Goal: Information Seeking & Learning: Check status

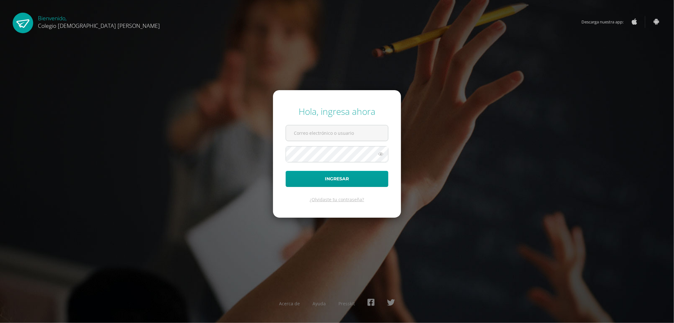
type input "[EMAIL_ADDRESS][DOMAIN_NAME]"
click at [230, 148] on div "Hola, ingresa ahora [EMAIL_ADDRESS][DOMAIN_NAME] Ingresar ¿Olvidaste tu contras…" at bounding box center [337, 161] width 408 height 122
click at [304, 177] on button "Ingresar" at bounding box center [337, 179] width 103 height 16
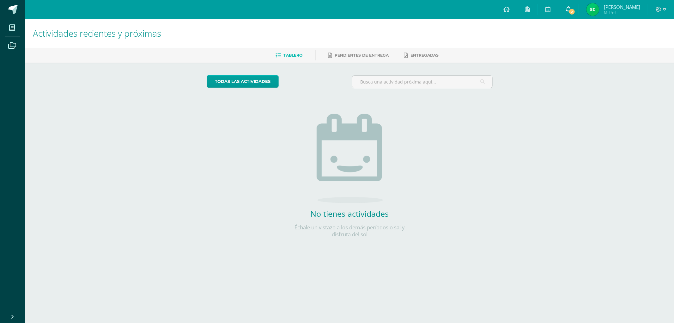
click at [571, 8] on link "2" at bounding box center [568, 9] width 20 height 19
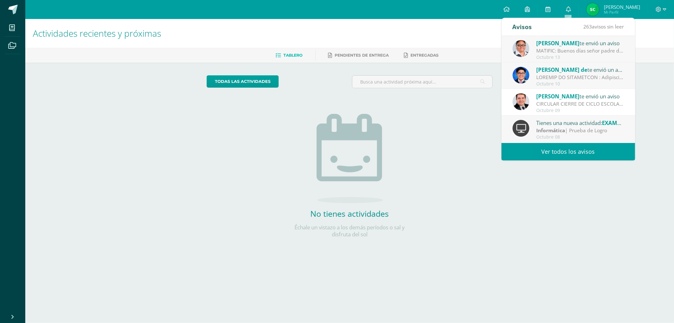
click at [541, 43] on span "Antonieta Acán" at bounding box center [557, 42] width 43 height 7
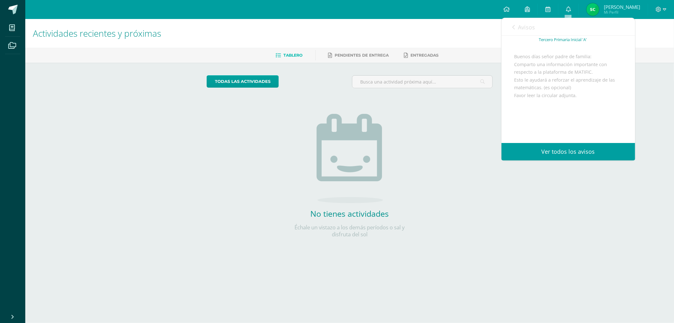
scroll to position [77, 0]
click at [538, 121] on span "Archivo Adjunto" at bounding box center [551, 123] width 43 height 12
click at [516, 27] on link "Avisos" at bounding box center [523, 27] width 23 height 18
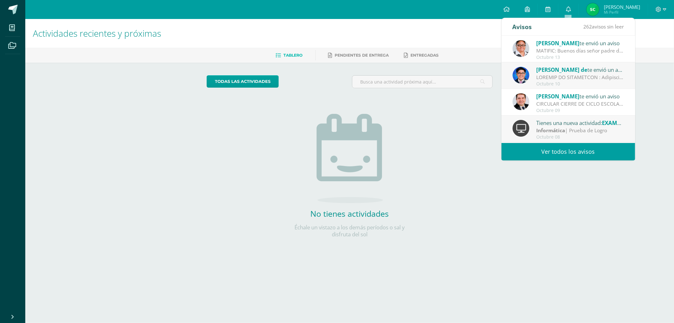
click at [574, 101] on div "CIRCULAR CIERRE DE CICLO ESCOLAR 2025: Buenas tardes estimados Padres y Madres …" at bounding box center [580, 103] width 88 height 7
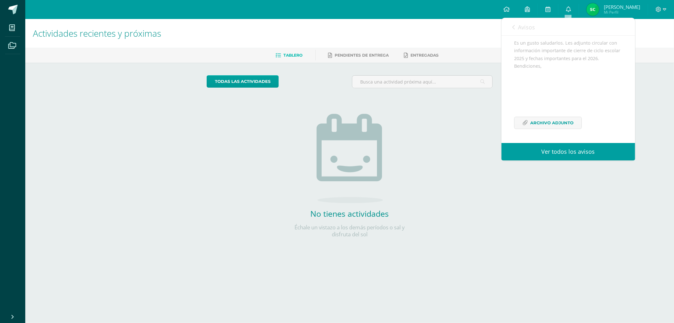
scroll to position [92, 0]
click at [534, 120] on span "Archivo Adjunto" at bounding box center [551, 123] width 43 height 12
